Goal: Ask a question

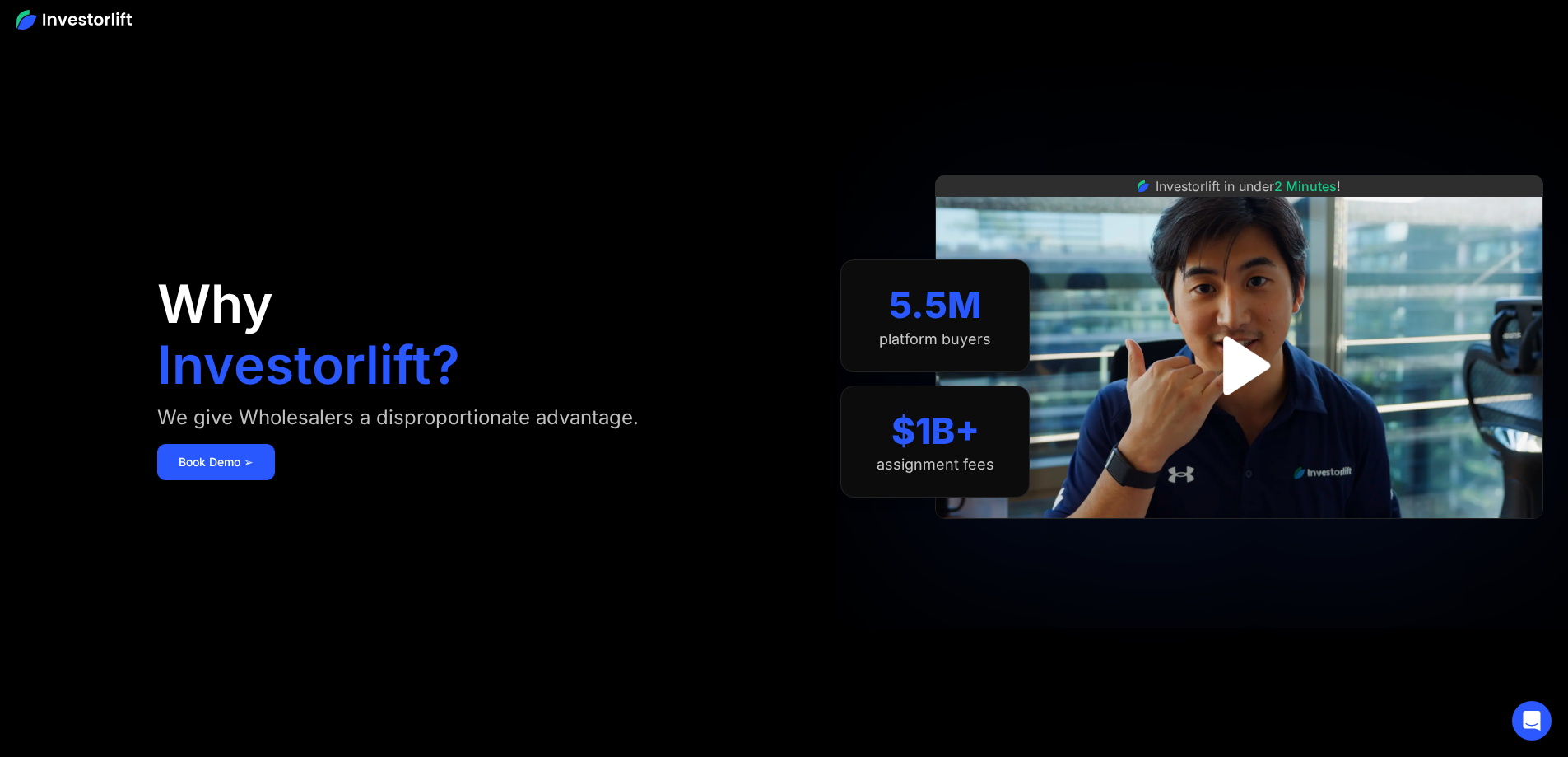
click at [1257, 364] on img "open lightbox" at bounding box center [1240, 366] width 107 height 107
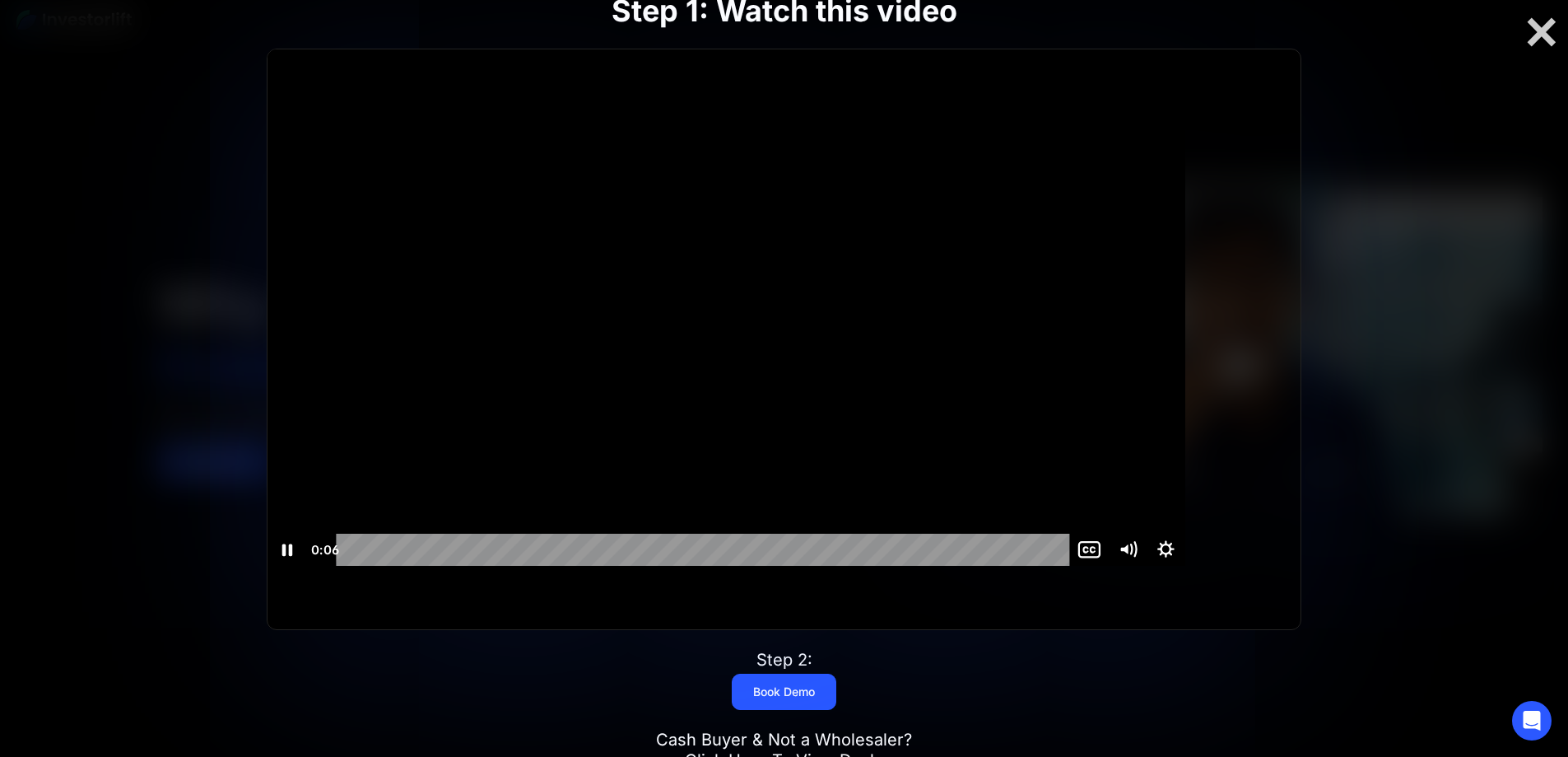
click at [1186, 565] on icon "Show settings menu" at bounding box center [1167, 550] width 38 height 32
click at [1129, 556] on icon "Mute" at bounding box center [1124, 550] width 9 height 12
click at [1062, 565] on div "2:11" at bounding box center [705, 549] width 710 height 32
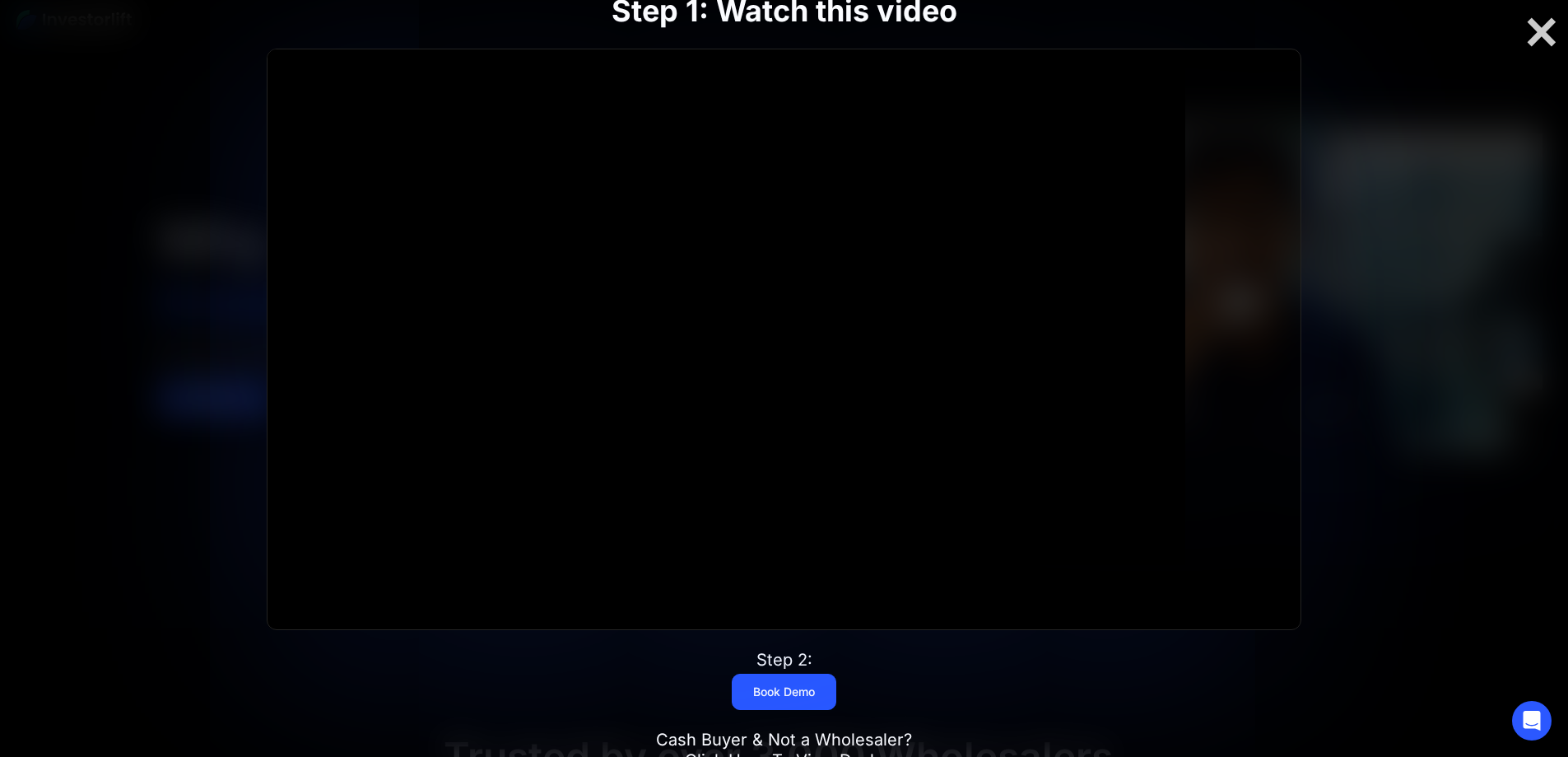
scroll to position [65, 0]
click at [1540, 34] on div at bounding box center [1542, 32] width 53 height 35
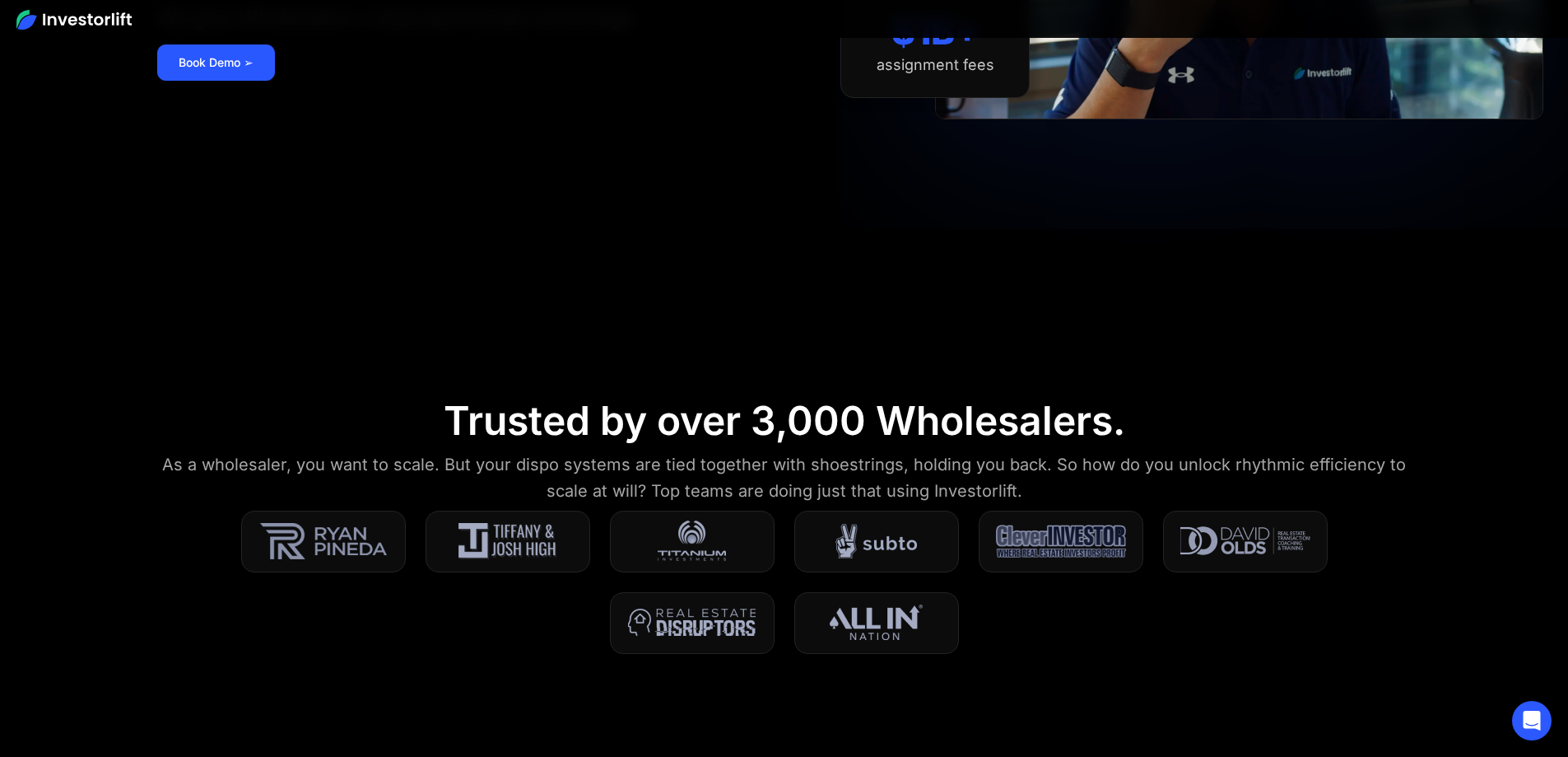
scroll to position [434, 0]
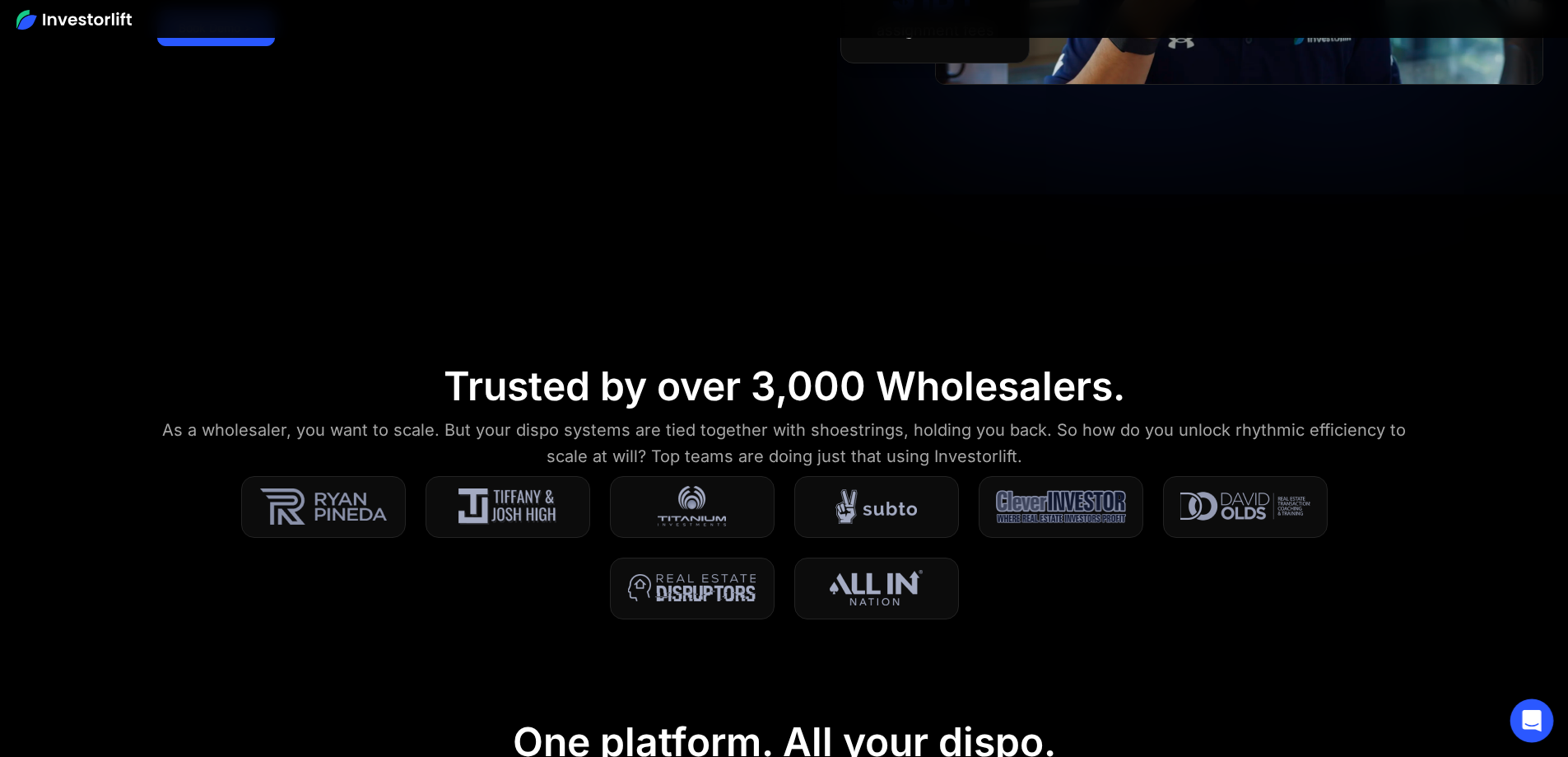
click at [1527, 717] on icon "Open Intercom Messenger" at bounding box center [1532, 721] width 19 height 22
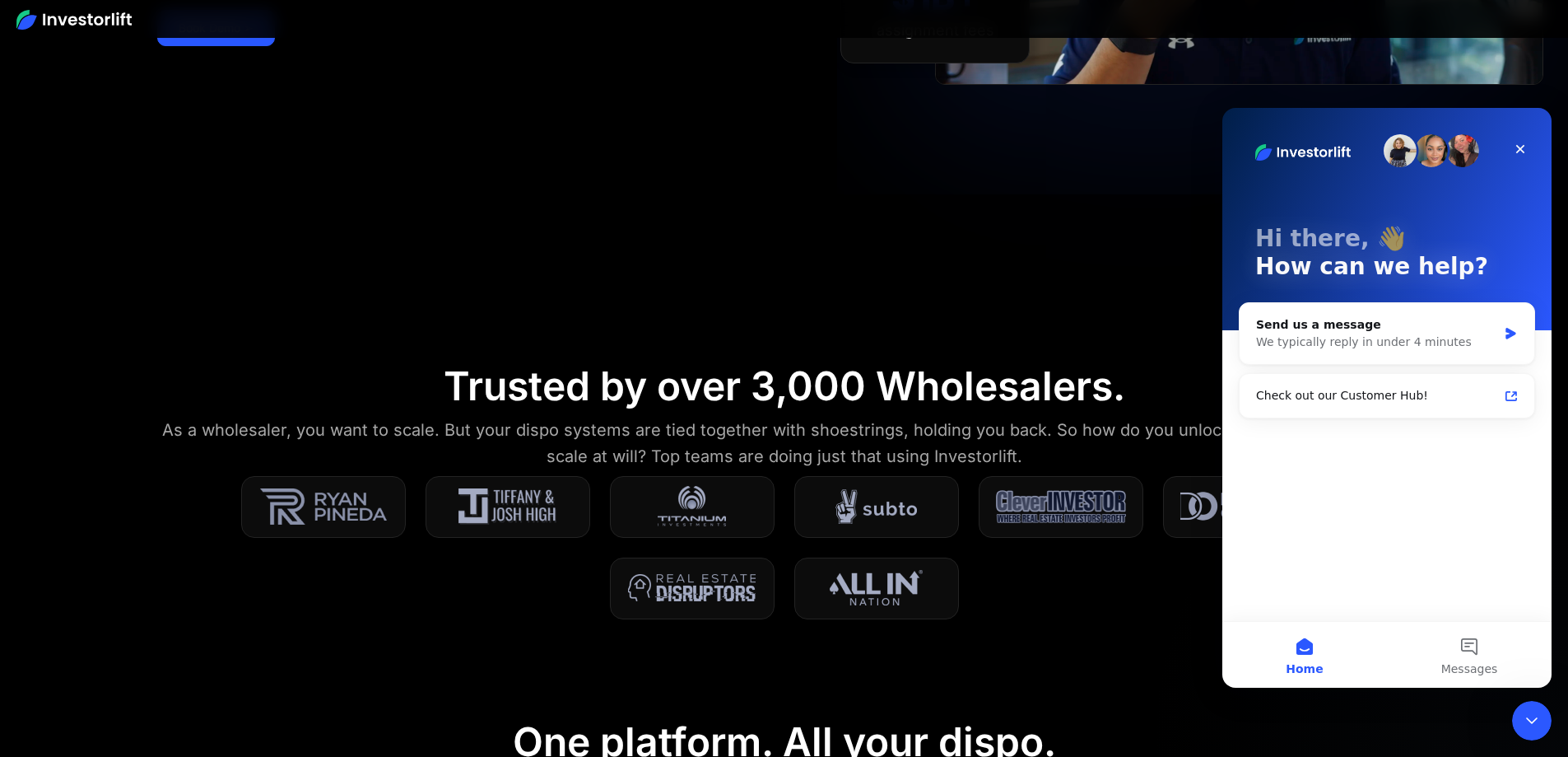
scroll to position [0, 0]
click at [1463, 660] on button "Messages" at bounding box center [1469, 654] width 165 height 66
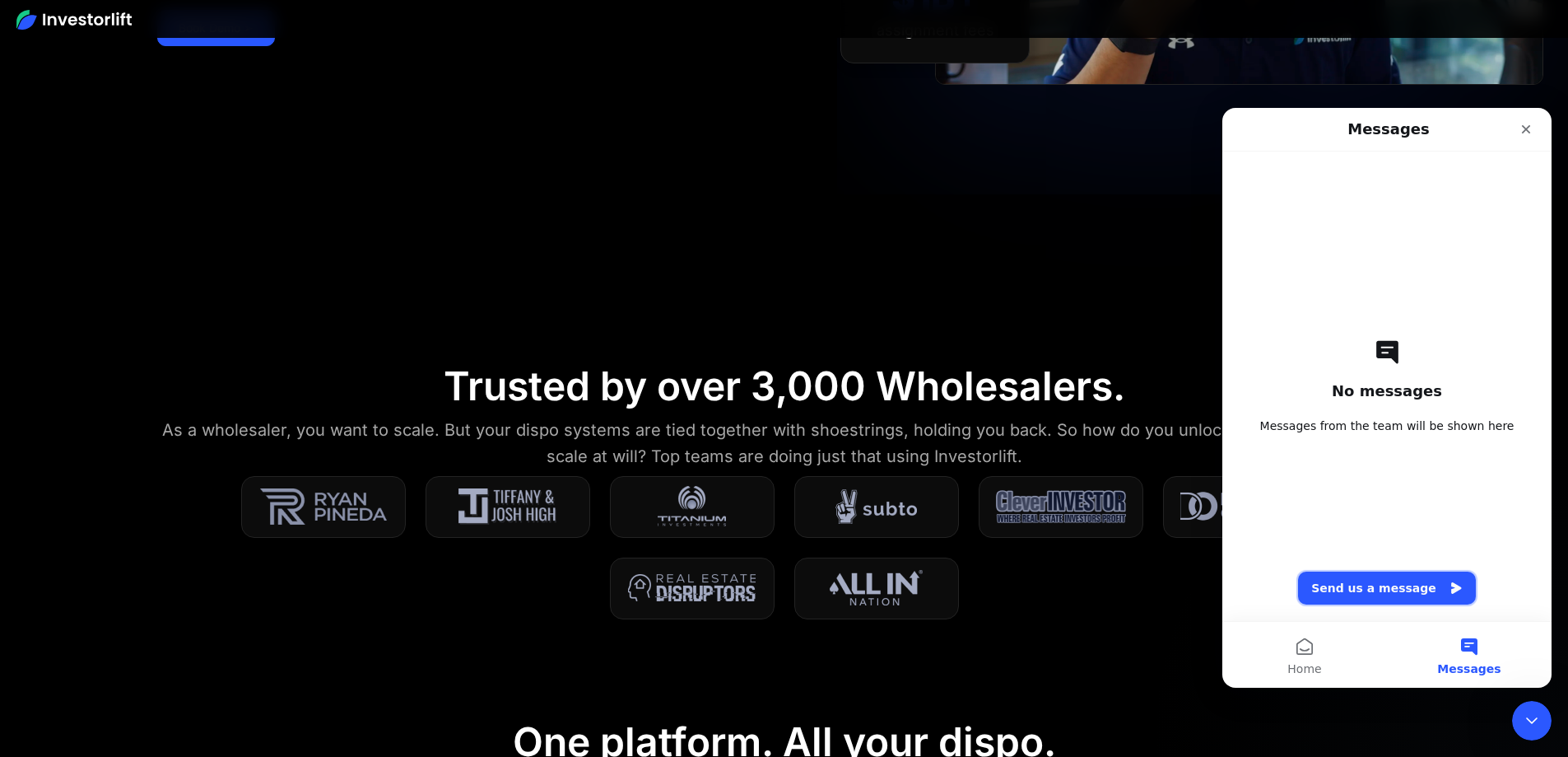
click at [1377, 586] on button "Send us a message" at bounding box center [1387, 588] width 178 height 33
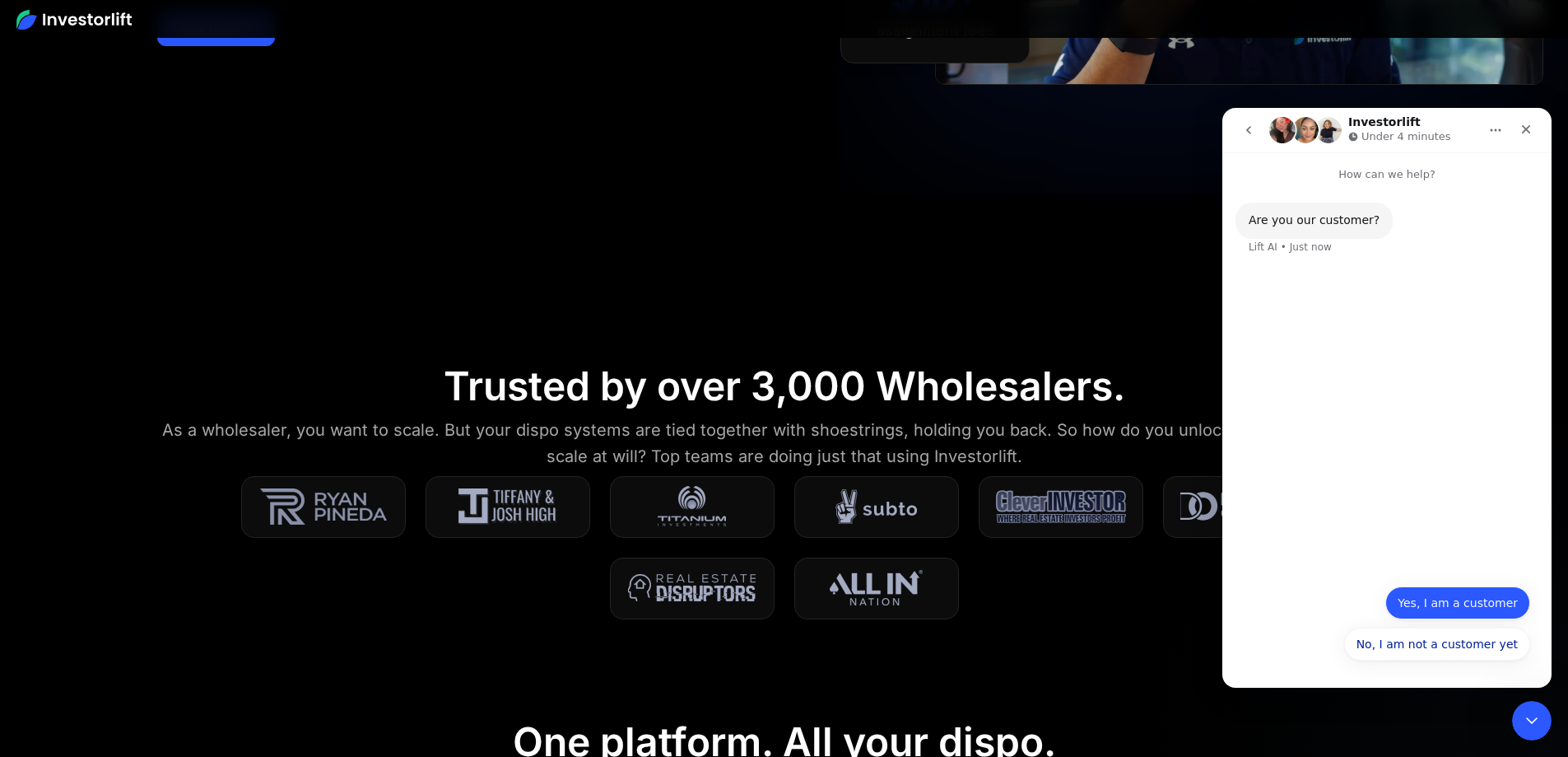
click at [1484, 600] on button "Yes, I am a customer" at bounding box center [1458, 603] width 145 height 33
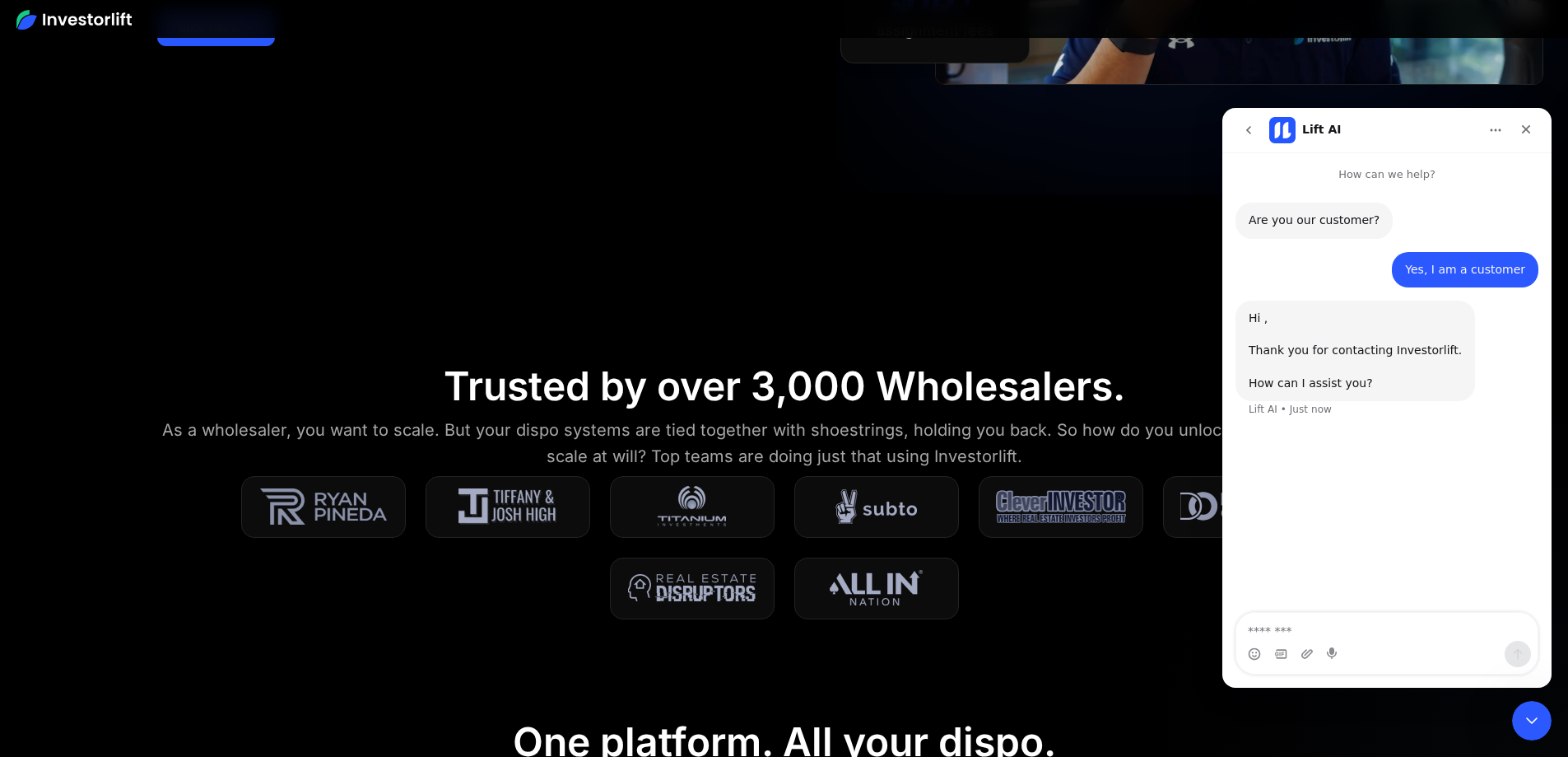
click at [1302, 623] on textarea "Message…" at bounding box center [1387, 627] width 302 height 28
type textarea "**********"
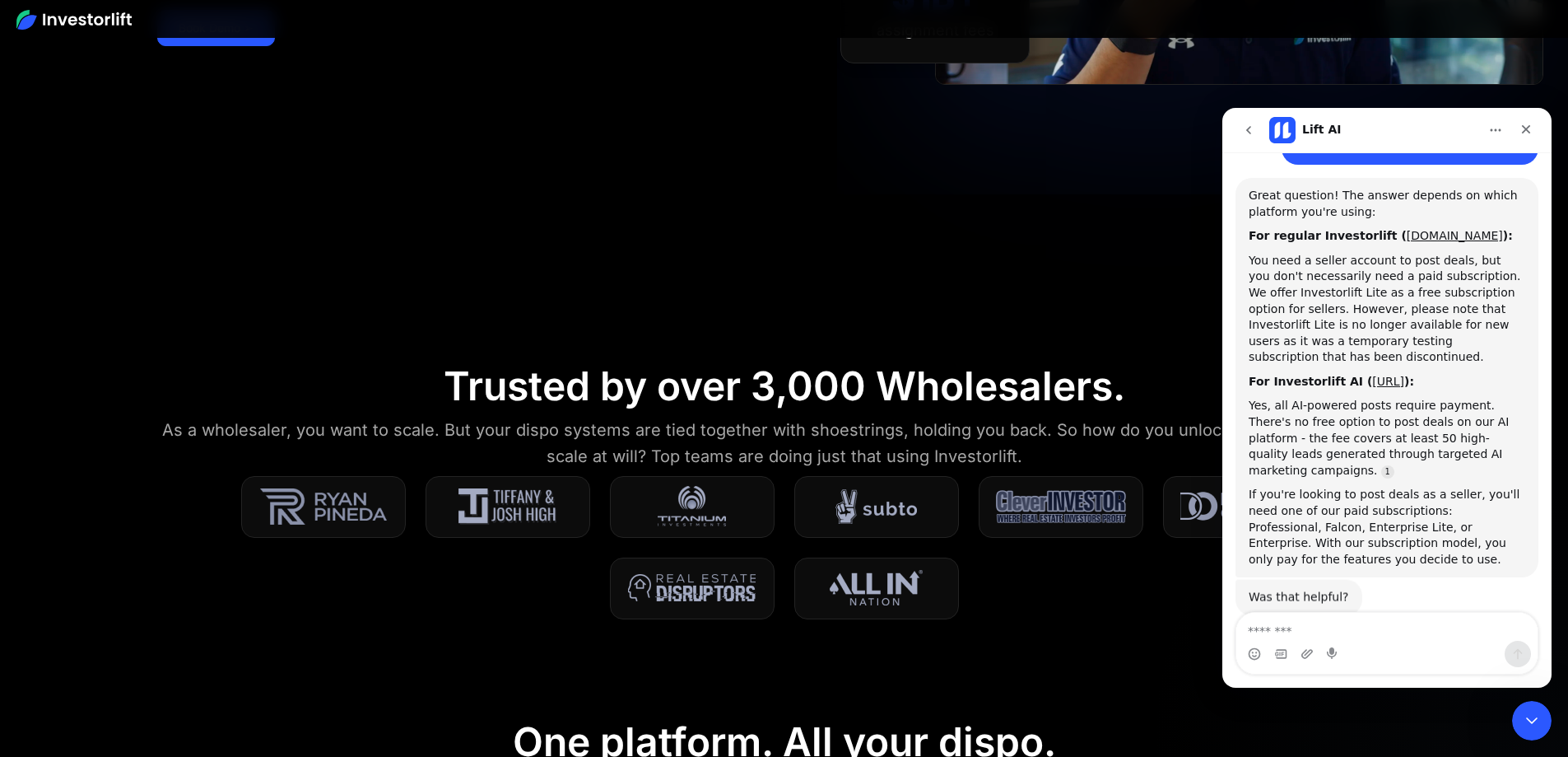
scroll to position [316, 0]
click at [1299, 626] on textarea "Message…" at bounding box center [1387, 627] width 302 height 28
type textarea "**********"
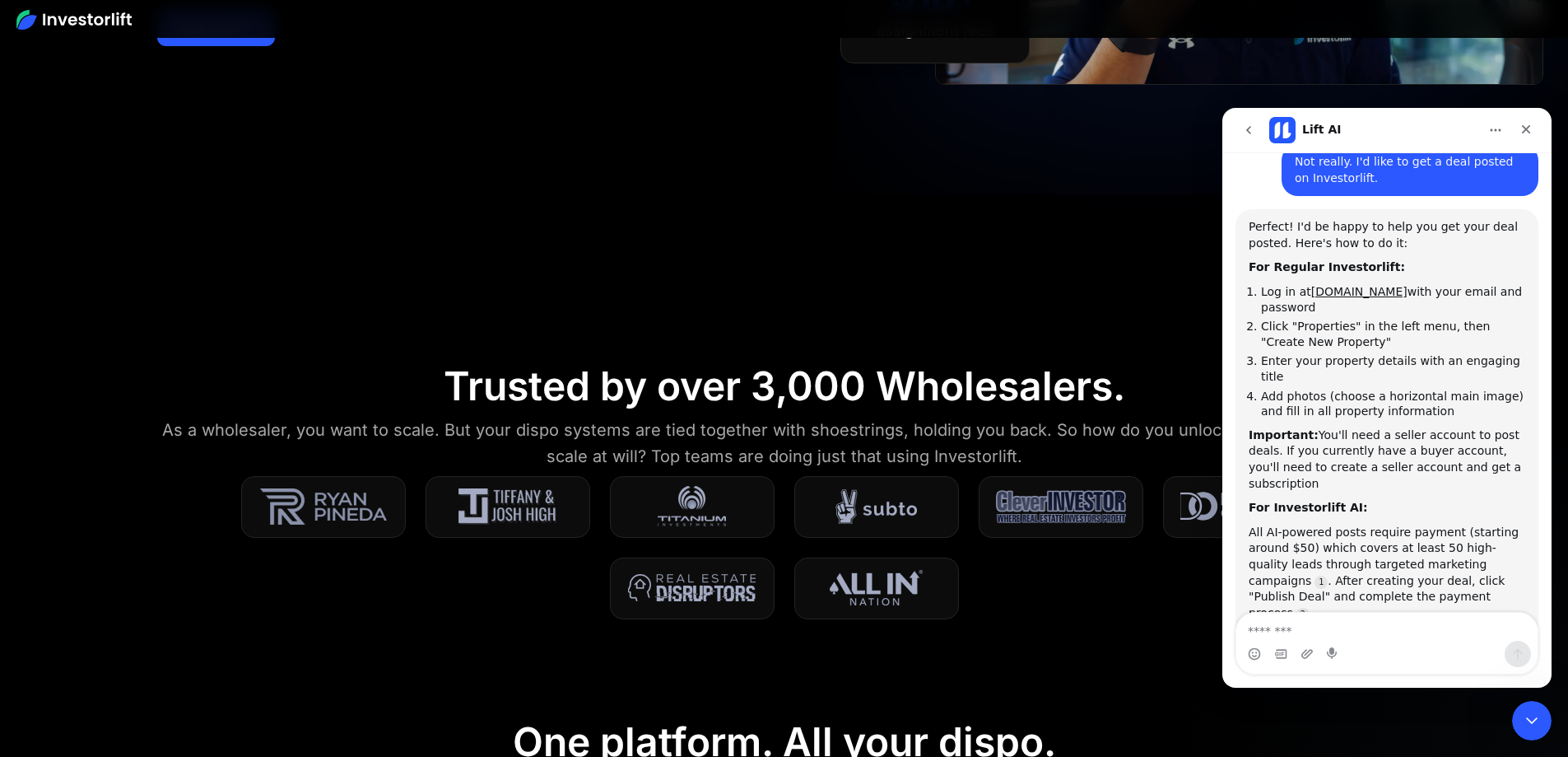
scroll to position [816, 0]
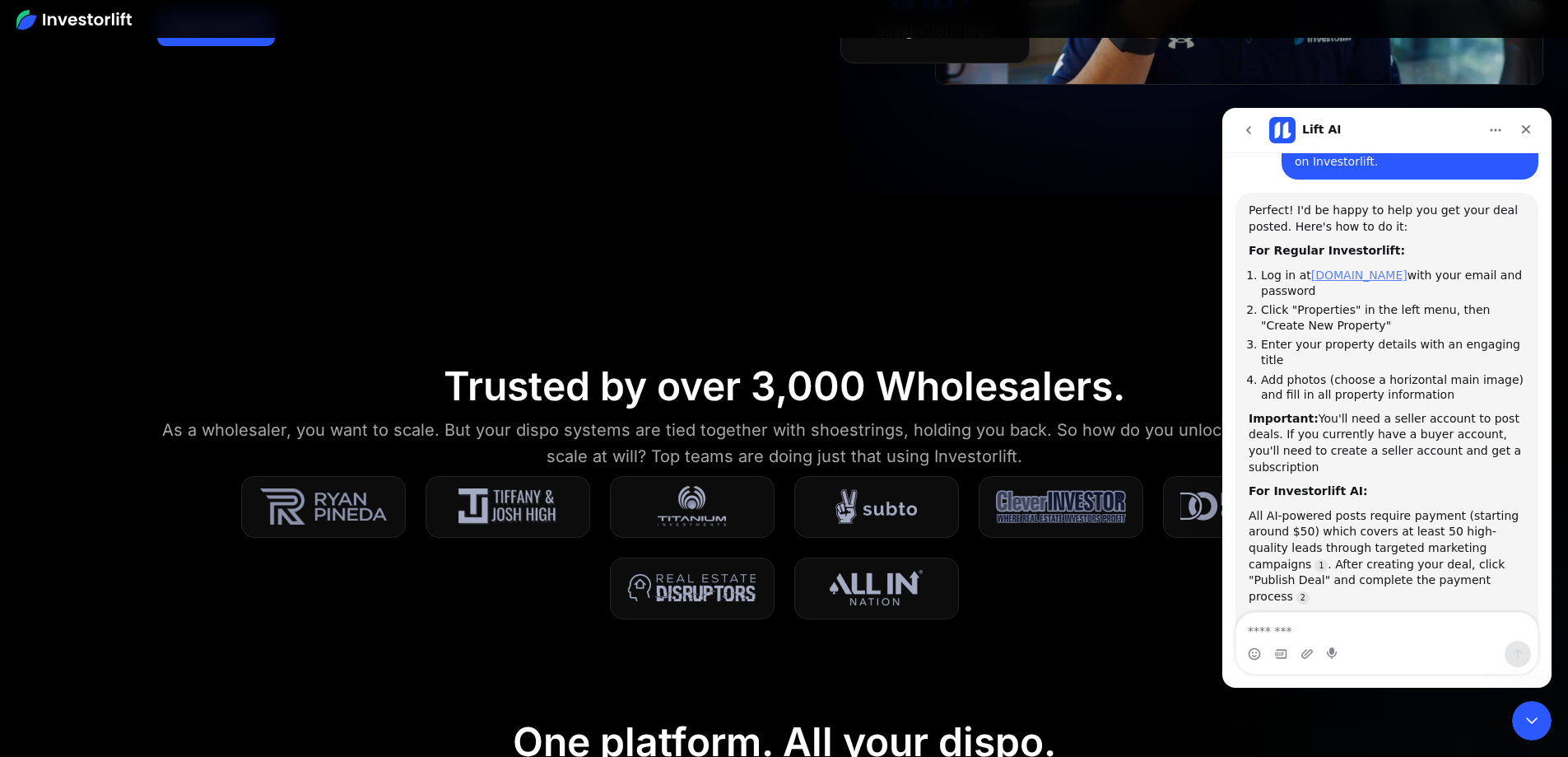
click at [1387, 269] on link "[DOMAIN_NAME]" at bounding box center [1360, 275] width 96 height 13
